Goal: Information Seeking & Learning: Check status

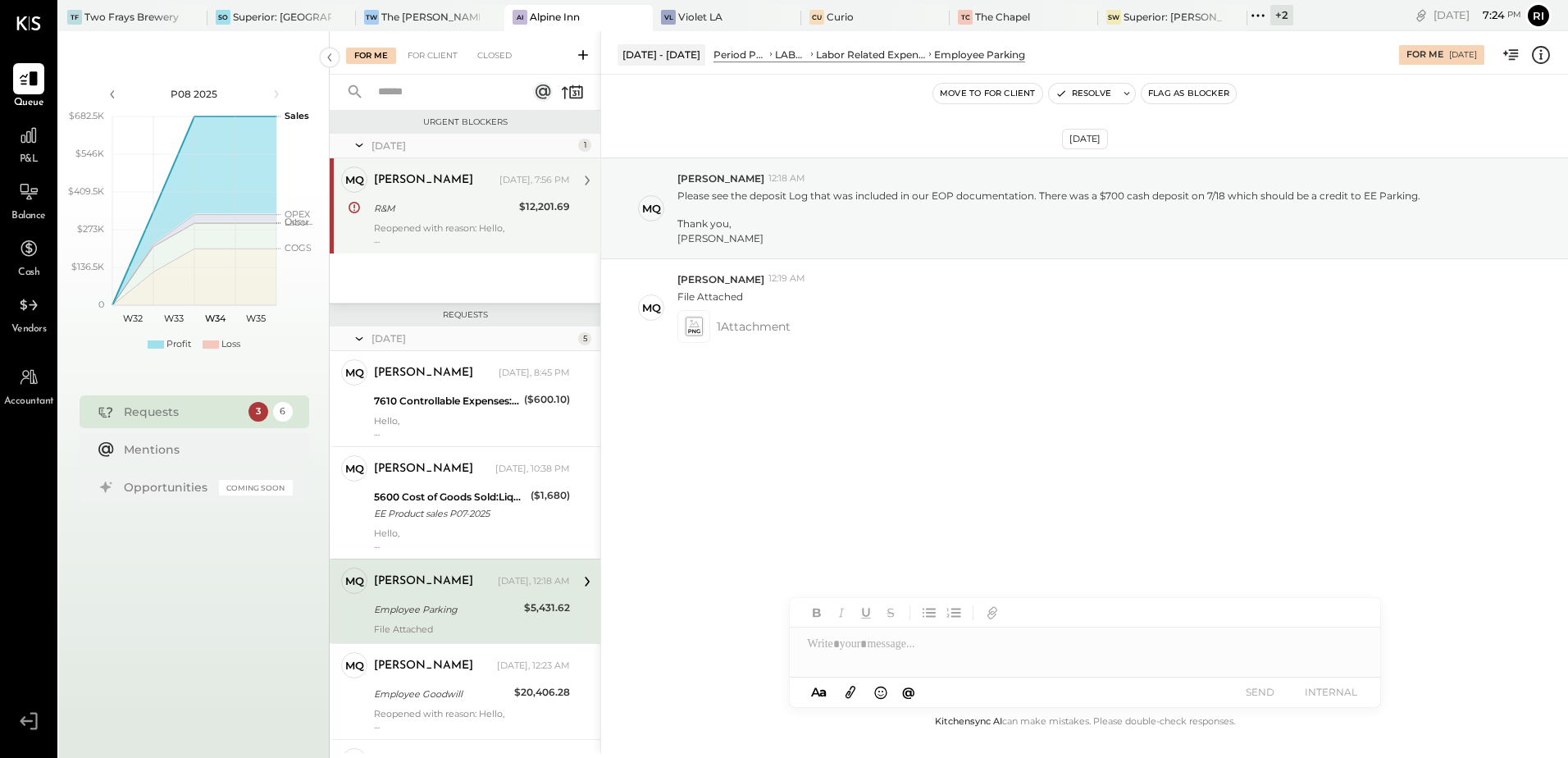
click at [428, 192] on div "Michelle Qadri Yesterday, 7:56 PM" at bounding box center [472, 180] width 196 height 28
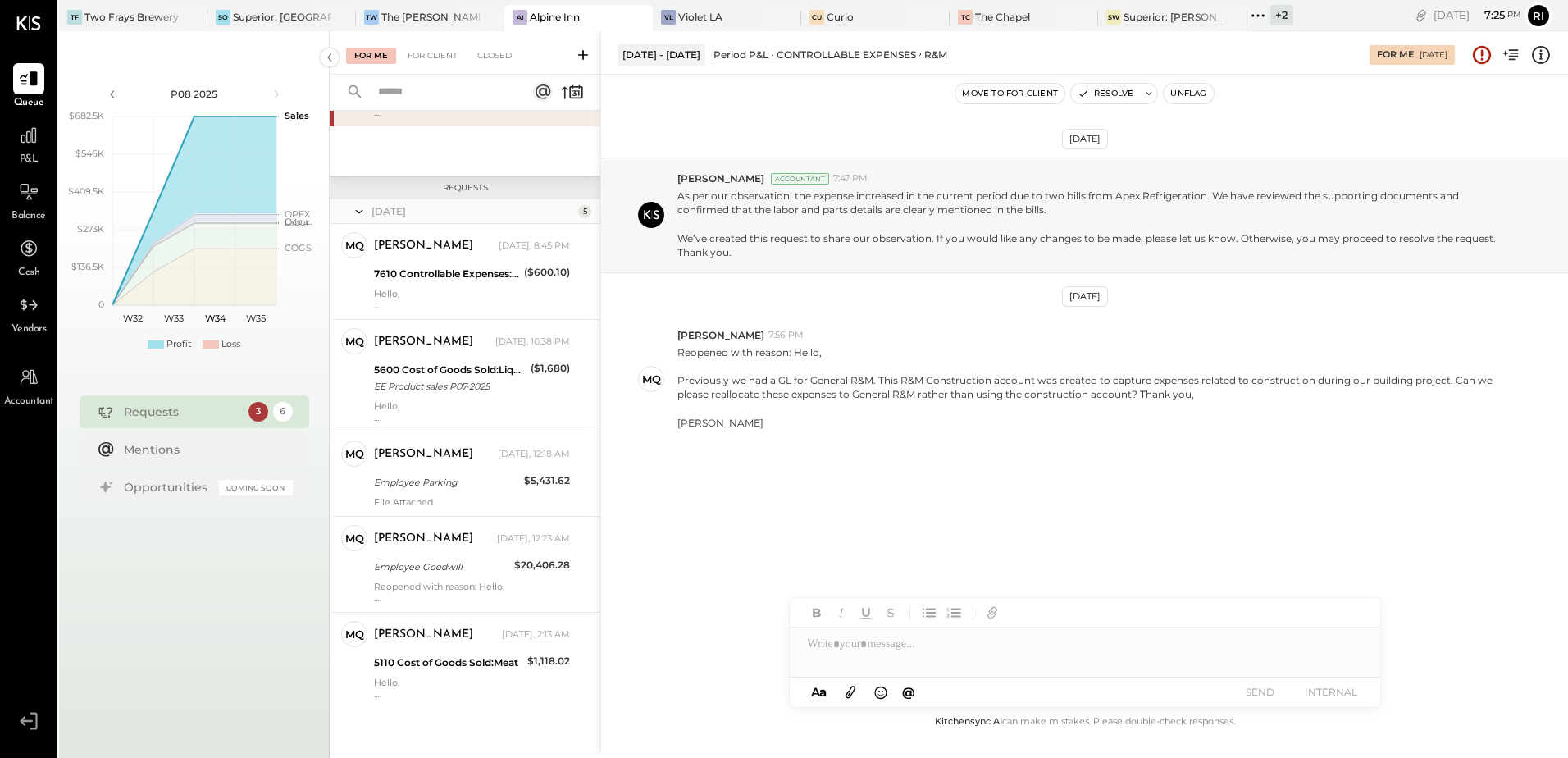
scroll to position [128, 0]
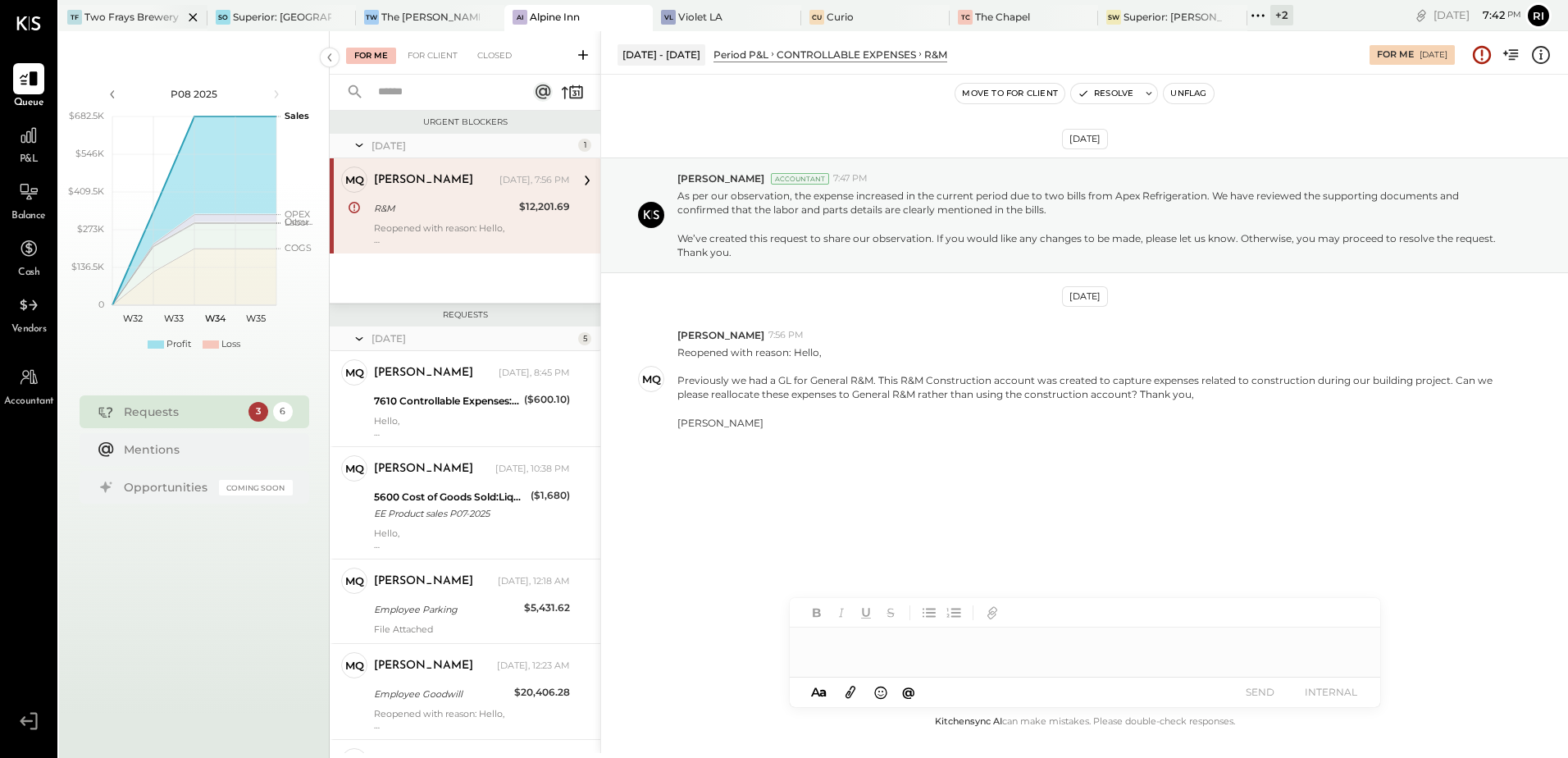
click at [151, 20] on div at bounding box center [179, 16] width 57 height 24
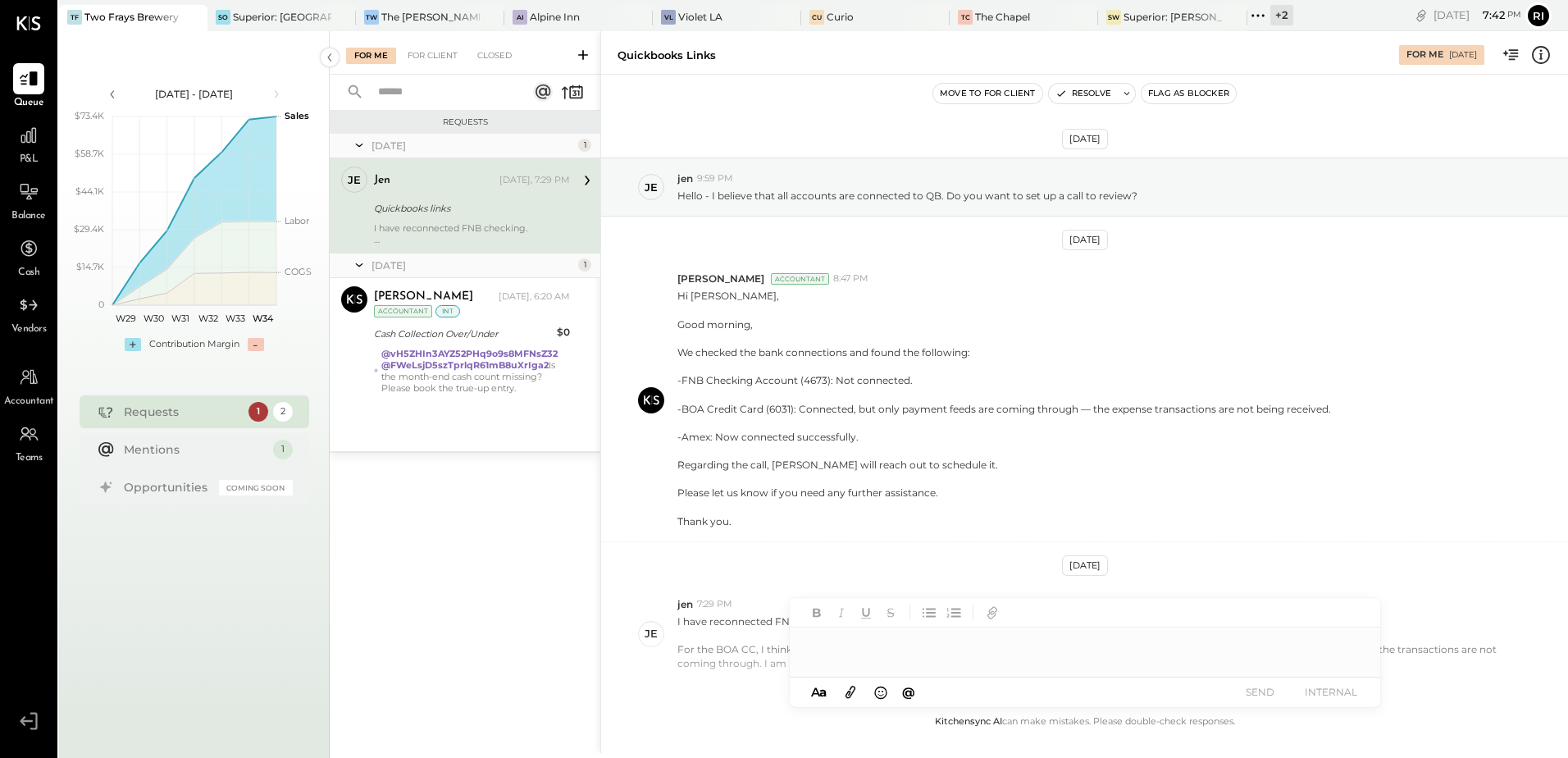
scroll to position [95, 0]
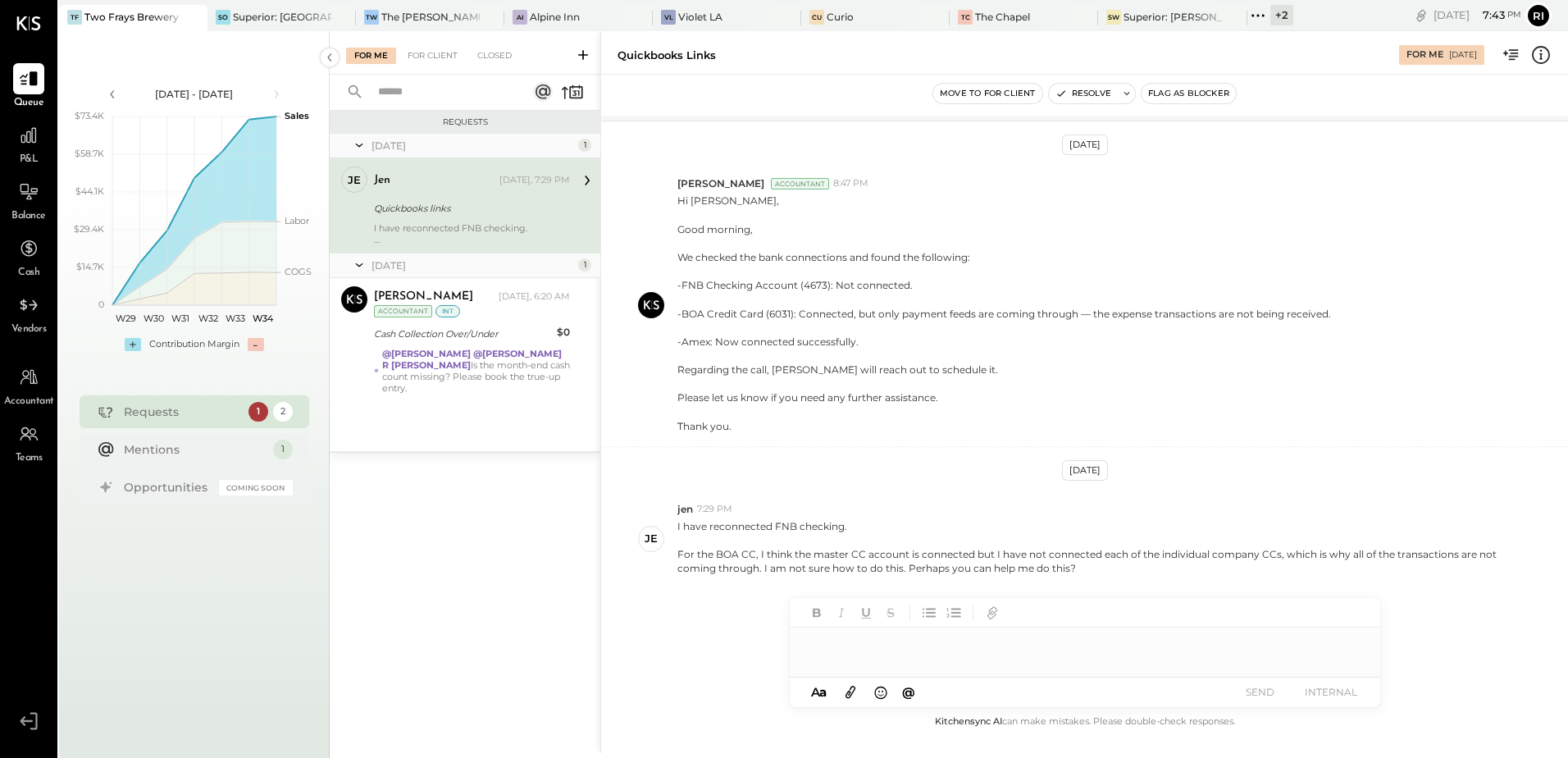
click at [496, 223] on div "I have reconnected FNB checking. For the BOA CC, I think the master CC account …" at bounding box center [472, 234] width 196 height 23
click at [514, 404] on div "[DATE] 1 je jen Owner [PERSON_NAME] [DATE], 7:29 PM Quickbooks links I have rec…" at bounding box center [464, 293] width 271 height 317
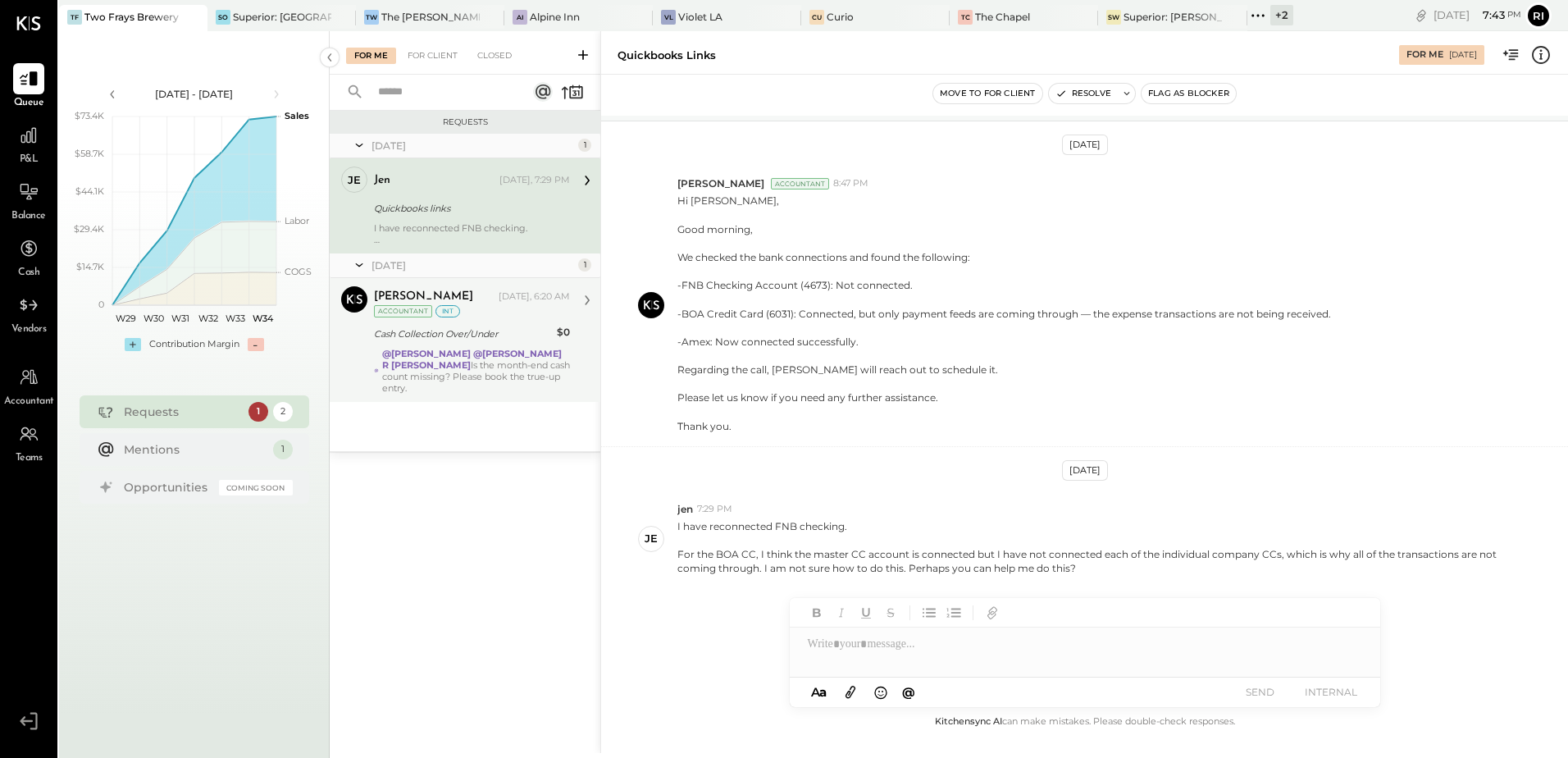
click at [503, 382] on div "[PERSON_NAME] Accountant [PERSON_NAME] [DATE], 6:20 AM Accountant int Cash Coll…" at bounding box center [464, 340] width 271 height 124
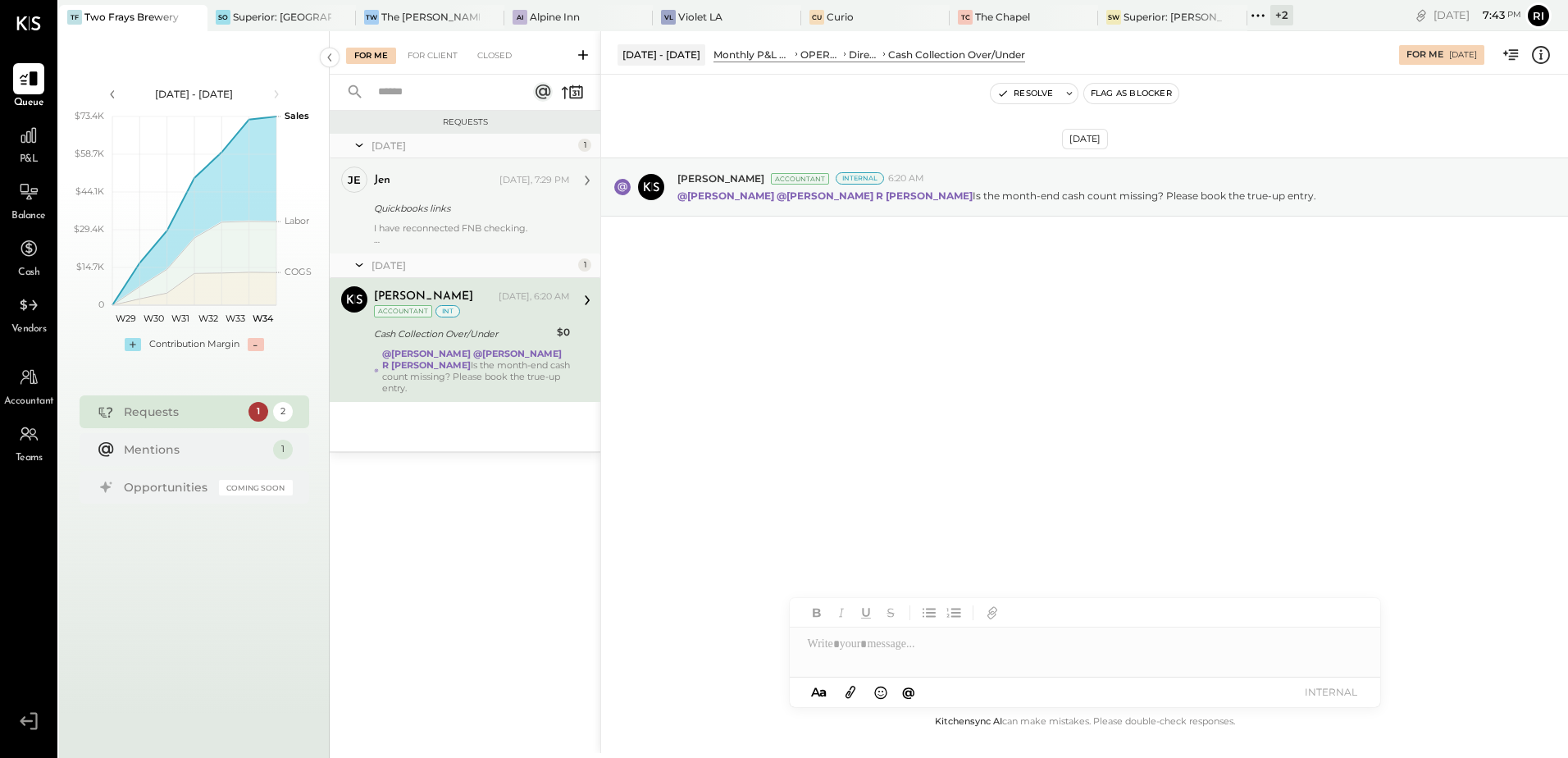
click at [459, 236] on div at bounding box center [472, 239] width 196 height 12
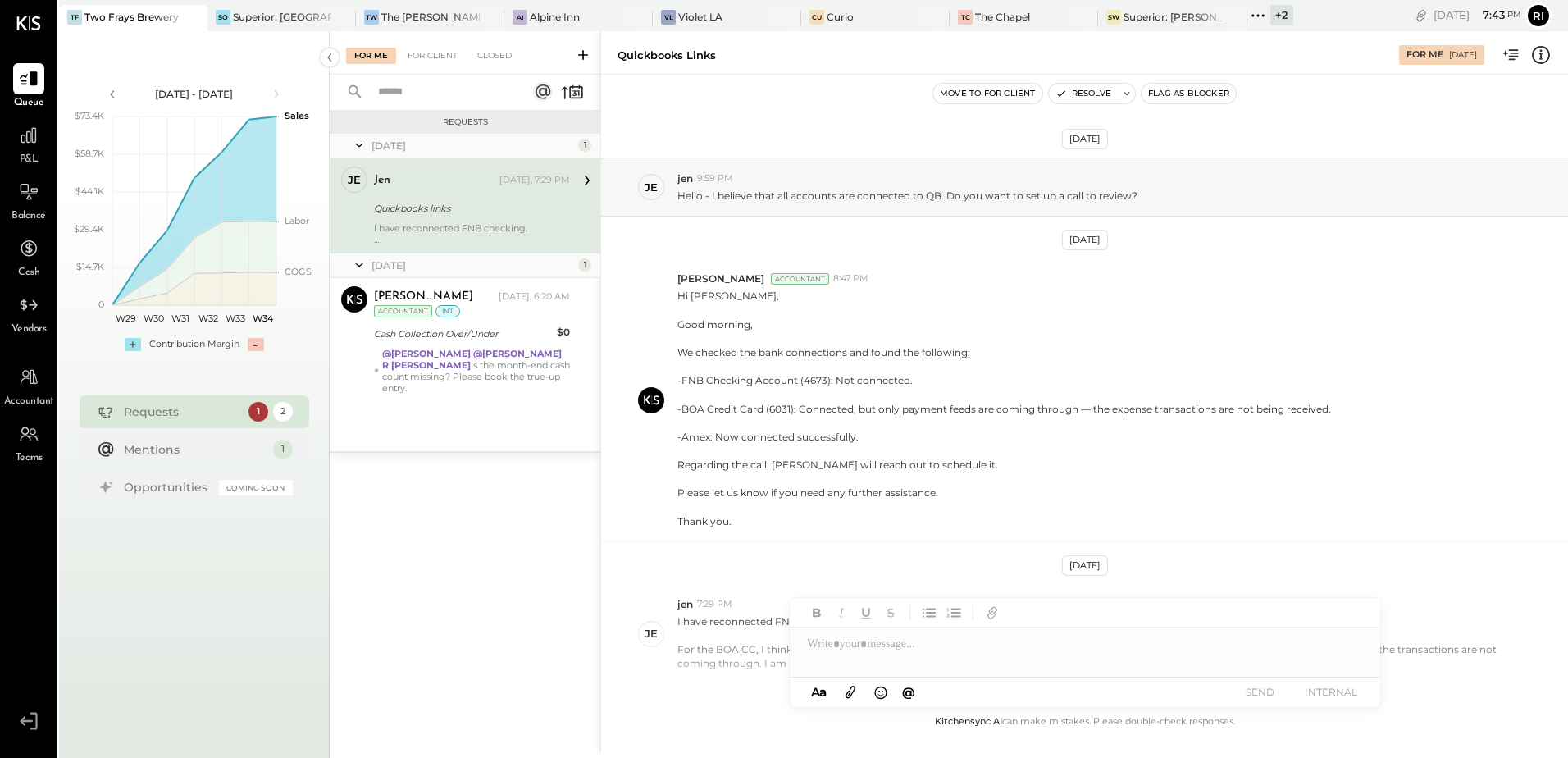
scroll to position [95, 0]
